Goal: Navigation & Orientation: Go to known website

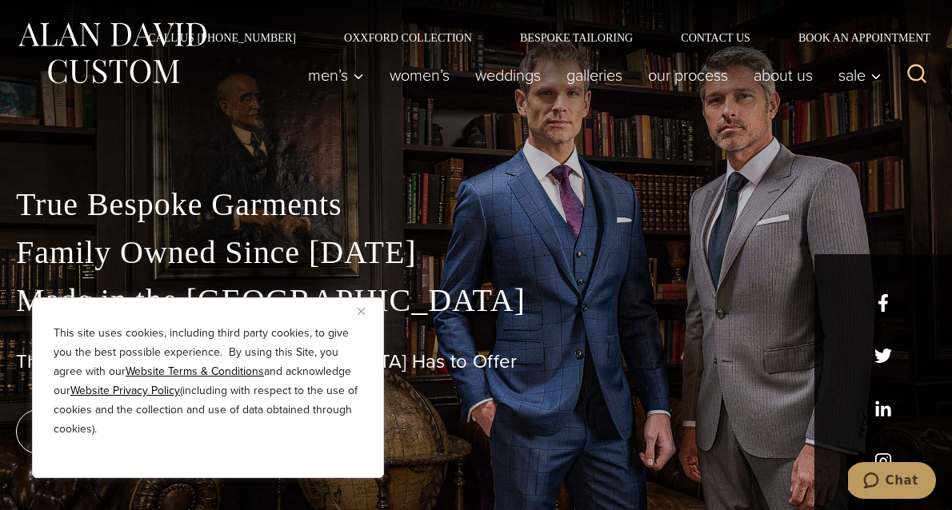
click at [356, 309] on div "This site uses cookies, including third party cookies, to give you the best pos…" at bounding box center [208, 388] width 352 height 181
click at [133, 61] on img at bounding box center [112, 53] width 192 height 71
click at [356, 307] on div "This site uses cookies, including third party cookies, to give you the best pos…" at bounding box center [208, 388] width 352 height 181
